Goal: Task Accomplishment & Management: Manage account settings

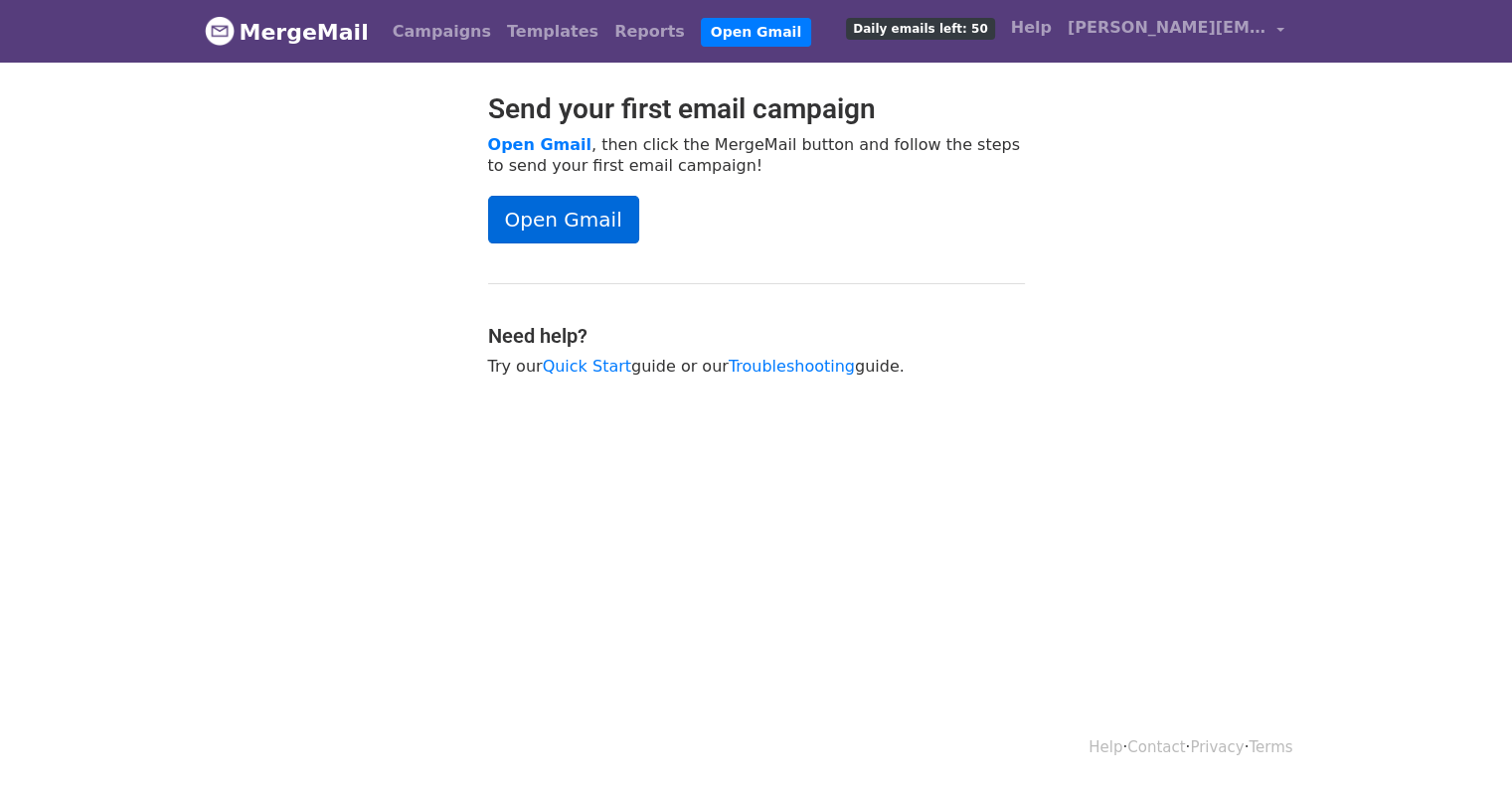
click at [549, 231] on link "Open Gmail" at bounding box center [564, 220] width 151 height 48
click at [540, 235] on link "Open Gmail" at bounding box center [564, 220] width 151 height 48
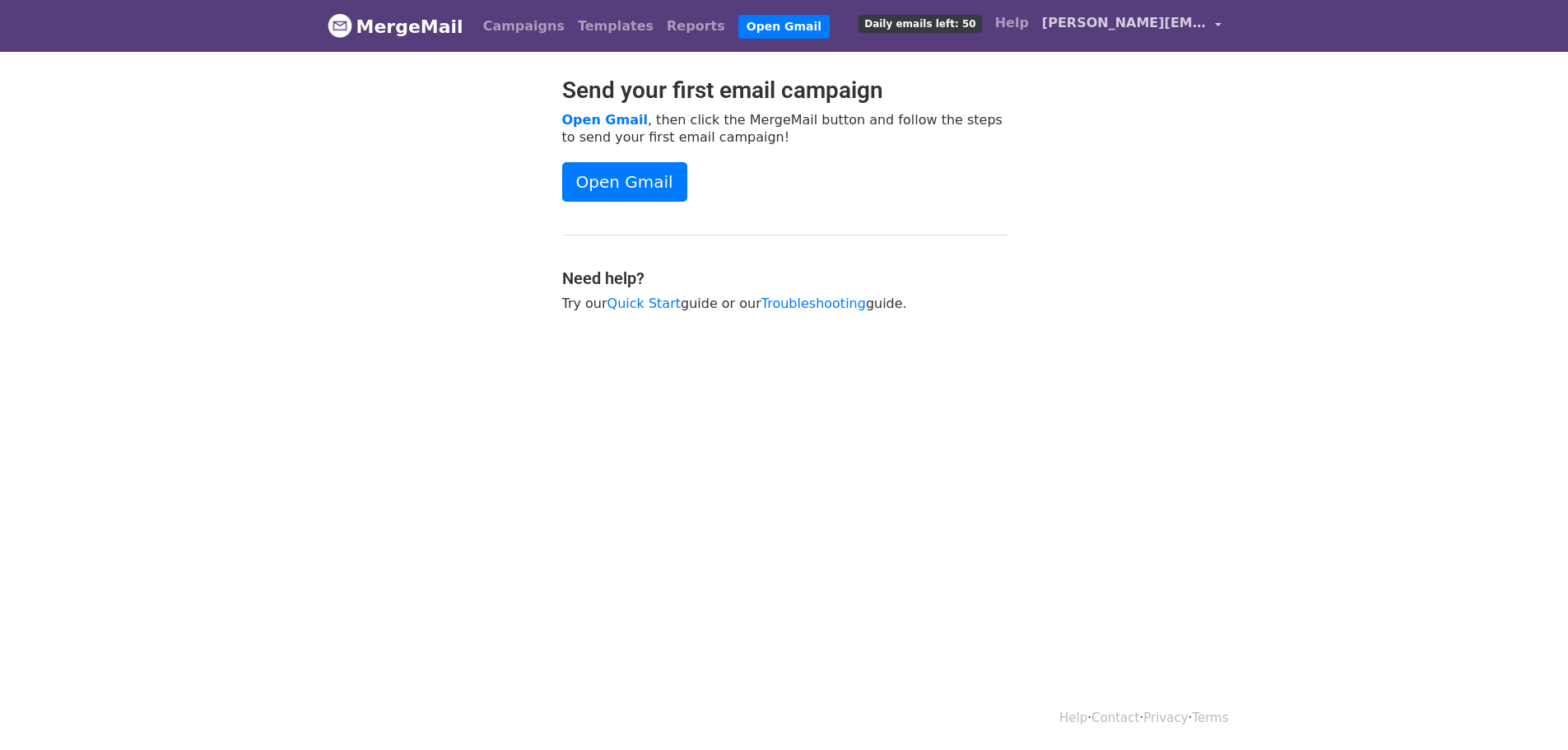
click at [1140, 23] on span "[PERSON_NAME][EMAIL_ADDRESS][PERSON_NAME][DOMAIN_NAME]" at bounding box center [1125, 23] width 165 height 20
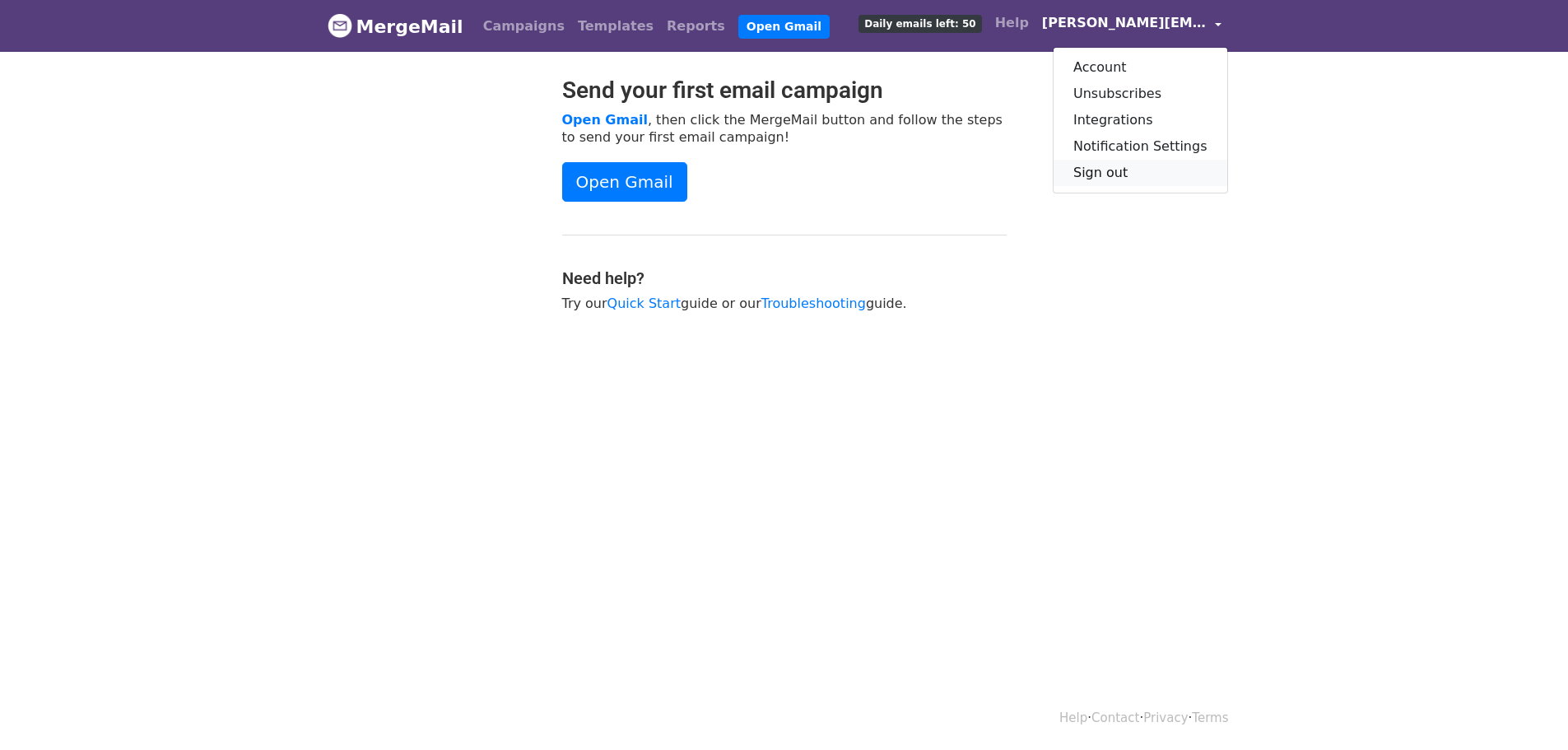
click at [1117, 161] on link "Sign out" at bounding box center [1140, 173] width 174 height 26
